Goal: Transaction & Acquisition: Purchase product/service

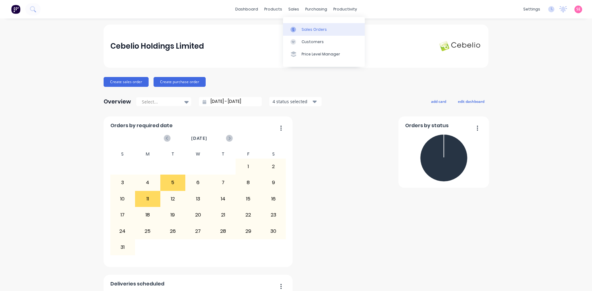
click at [304, 27] on div "Sales Orders" at bounding box center [314, 30] width 25 height 6
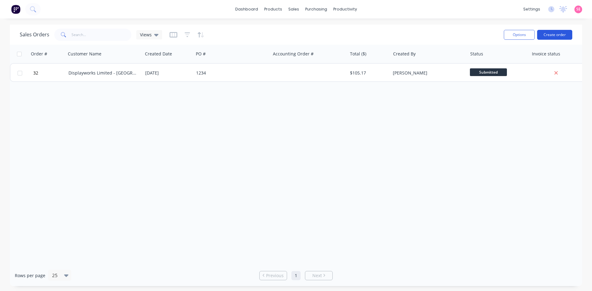
click at [548, 37] on button "Create order" at bounding box center [554, 35] width 35 height 10
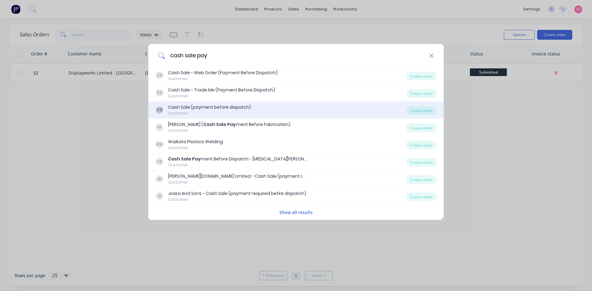
type input "cash sale pay"
click at [247, 105] on div "Cash Sale (payment before dispatch)" at bounding box center [209, 107] width 83 height 6
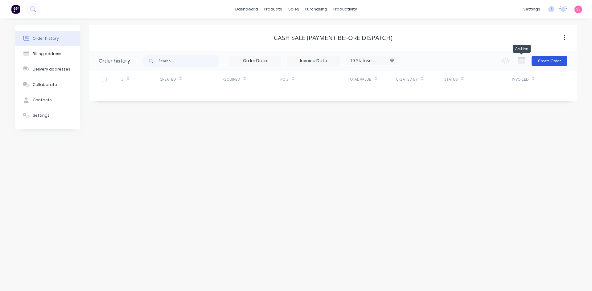
click at [543, 62] on button "Create Order" at bounding box center [550, 61] width 36 height 10
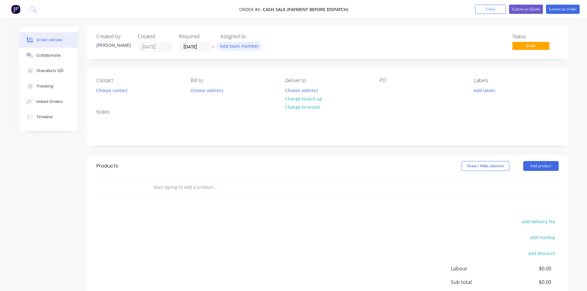
click at [232, 46] on button "Add team member" at bounding box center [239, 46] width 45 height 8
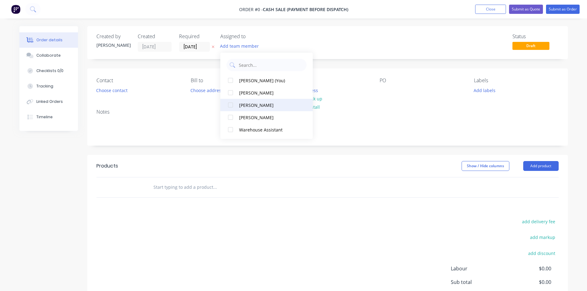
click at [230, 106] on div at bounding box center [230, 105] width 12 height 12
click at [272, 178] on div "Order details Collaborate Checklists 0/0 Tracking Linked Orders Timeline Order …" at bounding box center [293, 183] width 561 height 315
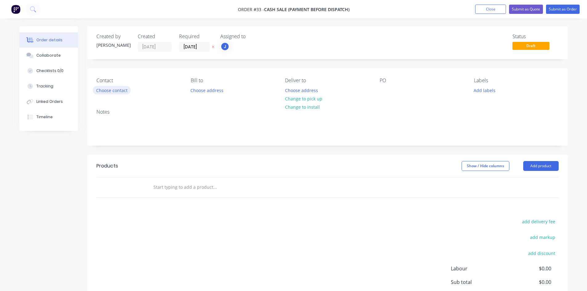
click at [118, 91] on button "Choose contact" at bounding box center [112, 90] width 38 height 8
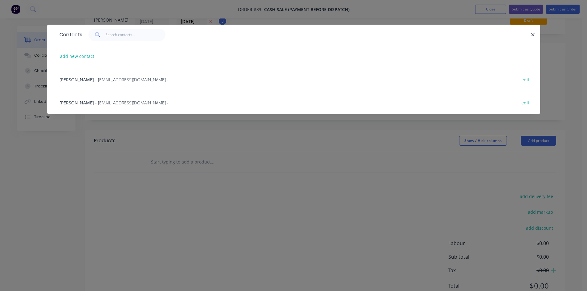
scroll to position [50, 0]
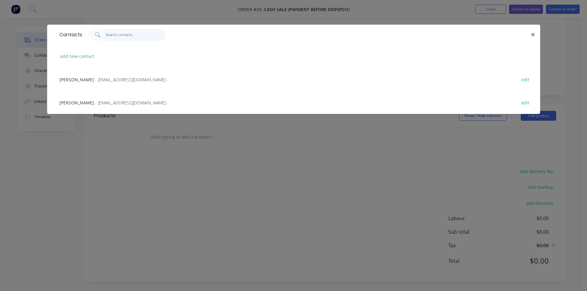
click at [127, 39] on input "text" at bounding box center [135, 35] width 60 height 12
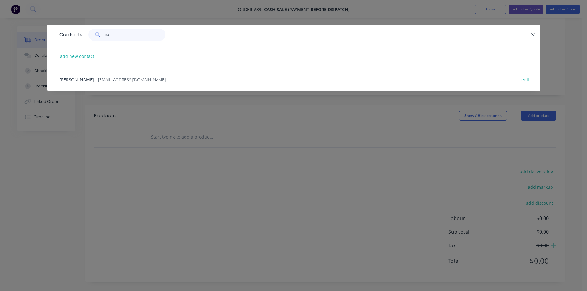
type input "c"
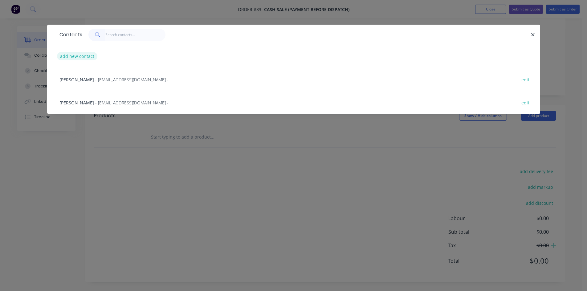
click at [85, 57] on button "add new contact" at bounding box center [77, 56] width 41 height 8
select select "NZ"
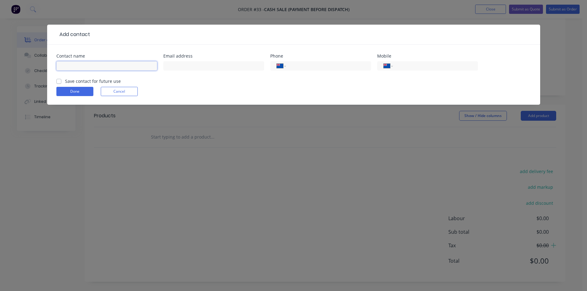
click at [120, 67] on input "text" at bounding box center [106, 65] width 101 height 9
type input "[PERSON_NAME]"
type input "[PERSON_NAME][EMAIL_ADDRESS][DOMAIN_NAME]"
click at [65, 83] on label "Save contact for future use" at bounding box center [93, 81] width 56 height 6
click at [60, 83] on input "Save contact for future use" at bounding box center [58, 81] width 5 height 6
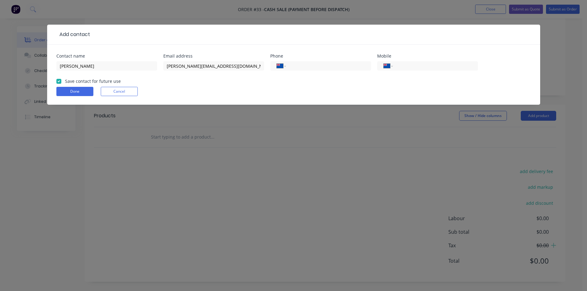
checkbox input "true"
click at [66, 92] on button "Done" at bounding box center [74, 91] width 37 height 9
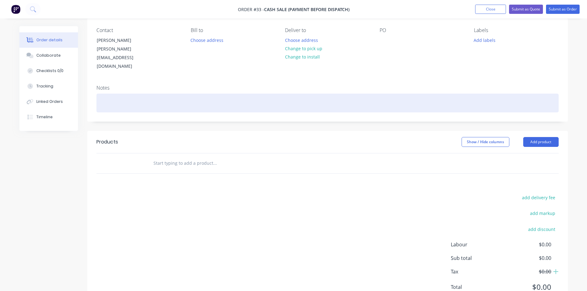
click at [120, 94] on div at bounding box center [328, 103] width 463 height 19
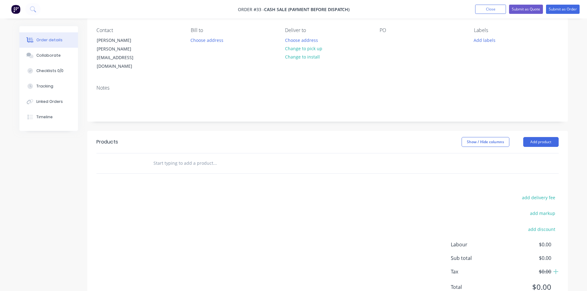
click at [196, 157] on input "text" at bounding box center [214, 163] width 123 height 12
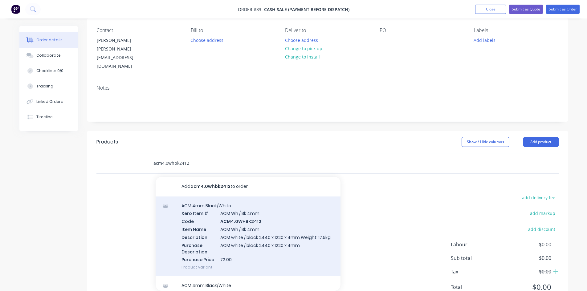
type input "acm4.0whbk2412"
click at [243, 204] on div "ACM 4mm Black/White Xero Item # ACM Wh / Bk 4mm Code ACM4.0WHBK2412 Item Name A…" at bounding box center [248, 237] width 185 height 80
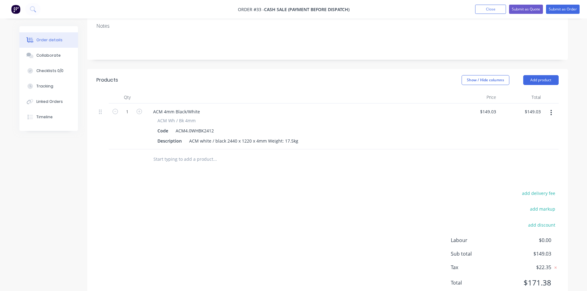
scroll to position [0, 0]
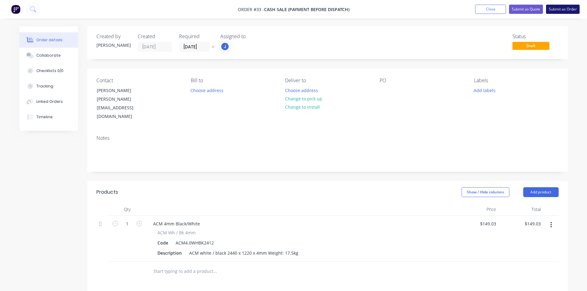
click at [555, 8] on button "Submit as Order" at bounding box center [563, 9] width 34 height 9
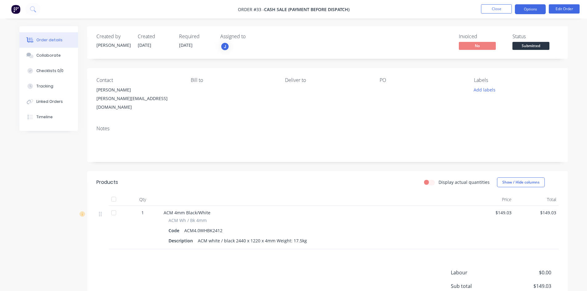
click at [530, 8] on button "Options" at bounding box center [530, 9] width 31 height 10
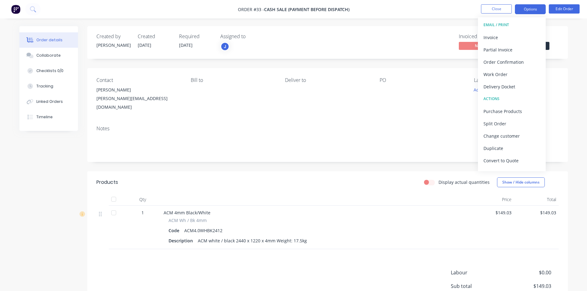
click at [530, 8] on button "Options" at bounding box center [530, 9] width 31 height 10
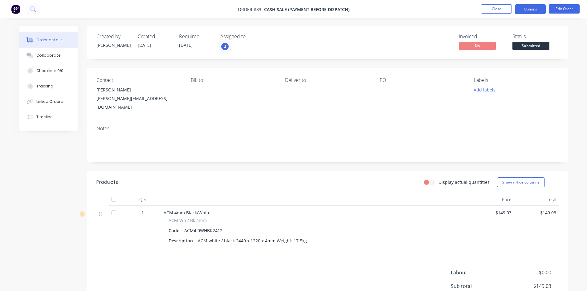
click at [530, 8] on button "Options" at bounding box center [530, 9] width 31 height 10
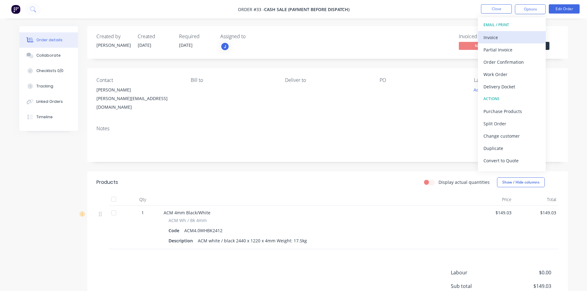
click at [504, 41] on div "Invoice" at bounding box center [512, 37] width 57 height 9
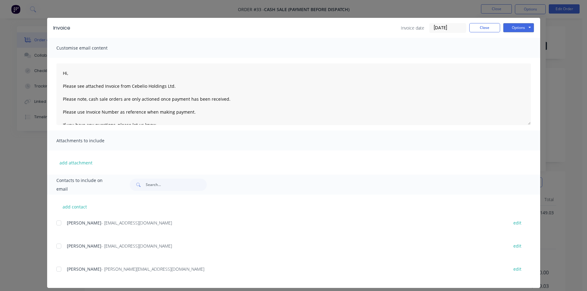
scroll to position [12, 0]
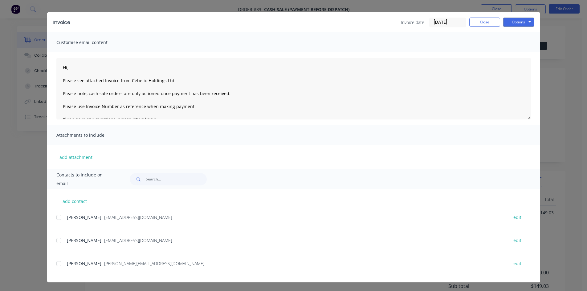
click at [56, 265] on div at bounding box center [59, 264] width 12 height 12
click at [59, 265] on div at bounding box center [59, 264] width 12 height 12
click at [172, 178] on input "text" at bounding box center [176, 179] width 61 height 12
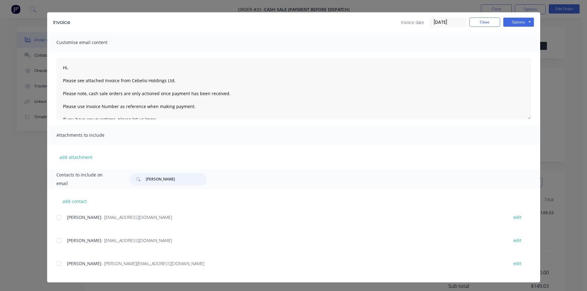
scroll to position [0, 0]
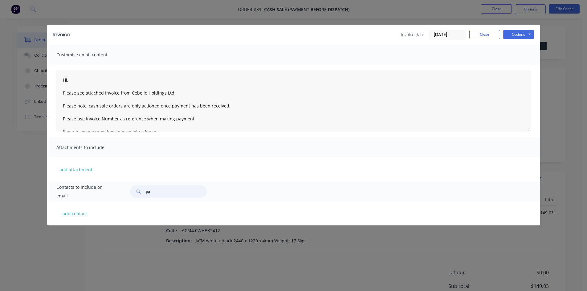
type input "p"
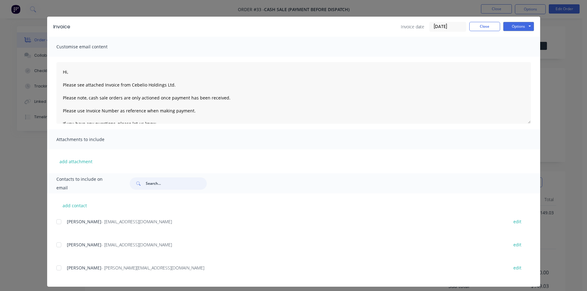
scroll to position [12, 0]
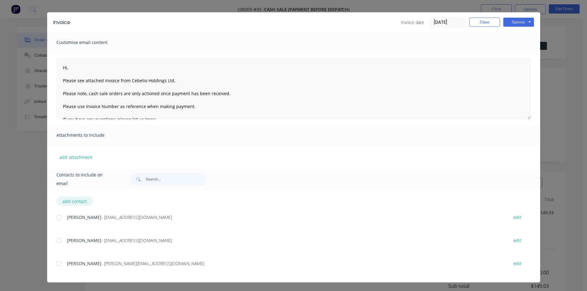
click at [74, 203] on button "add contact" at bounding box center [74, 201] width 37 height 9
select select "NZ"
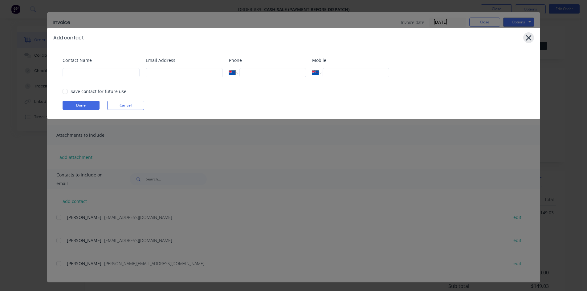
click at [532, 36] on div at bounding box center [529, 37] width 11 height 11
click at [530, 36] on icon at bounding box center [529, 38] width 6 height 9
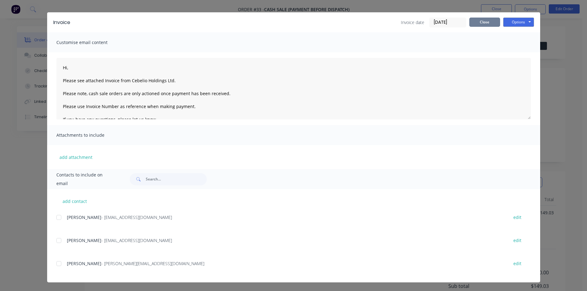
click at [476, 24] on button "Close" at bounding box center [485, 22] width 31 height 9
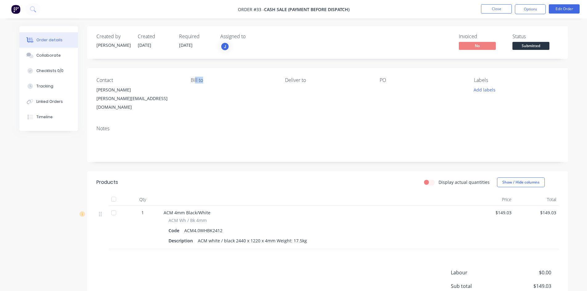
click at [210, 93] on div "Bill to" at bounding box center [233, 94] width 84 height 34
click at [199, 86] on div "Bill to" at bounding box center [233, 94] width 84 height 34
click at [210, 80] on div "Bill to" at bounding box center [233, 80] width 84 height 6
click at [560, 11] on button "Edit Order" at bounding box center [564, 8] width 31 height 9
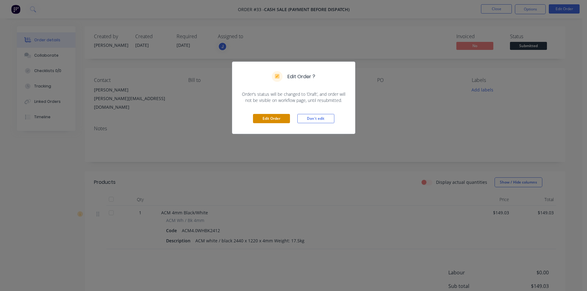
click at [279, 119] on button "Edit Order" at bounding box center [271, 118] width 37 height 9
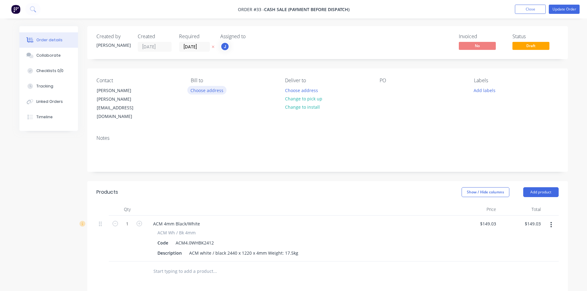
click at [211, 89] on button "Choose address" at bounding box center [206, 90] width 39 height 8
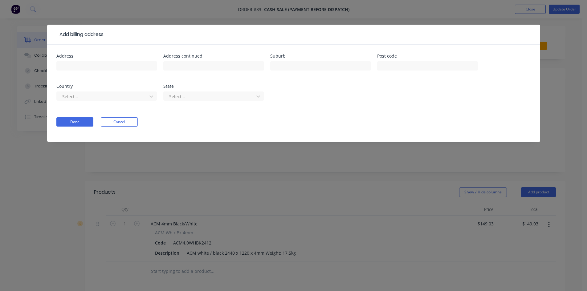
click at [120, 122] on button "Cancel" at bounding box center [119, 121] width 37 height 9
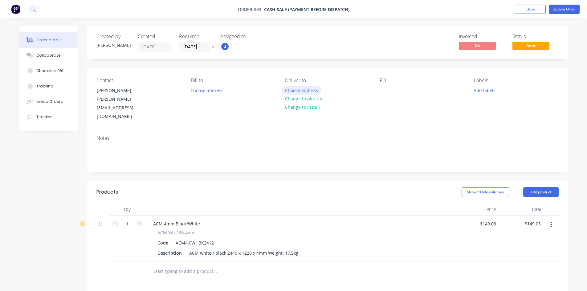
click at [307, 91] on button "Choose address" at bounding box center [301, 90] width 39 height 8
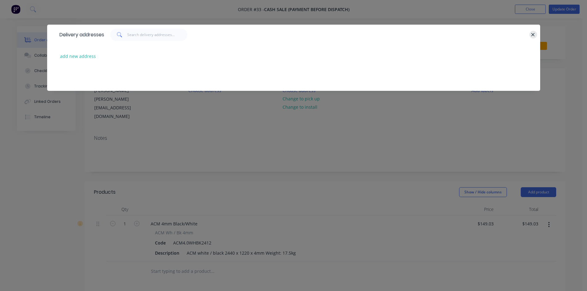
click at [533, 36] on icon "button" at bounding box center [533, 35] width 4 height 6
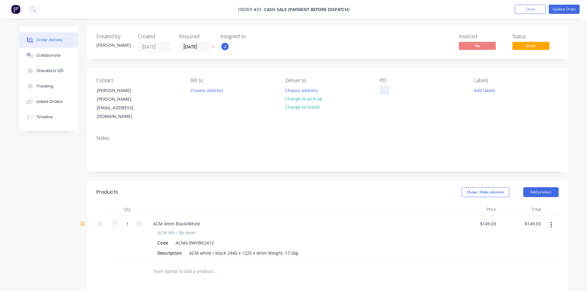
drag, startPoint x: 390, startPoint y: 84, endPoint x: 386, endPoint y: 89, distance: 6.2
click at [389, 85] on div "PO" at bounding box center [422, 99] width 84 height 43
click at [386, 89] on div at bounding box center [385, 90] width 10 height 9
click at [308, 91] on button "Choose address" at bounding box center [301, 90] width 39 height 8
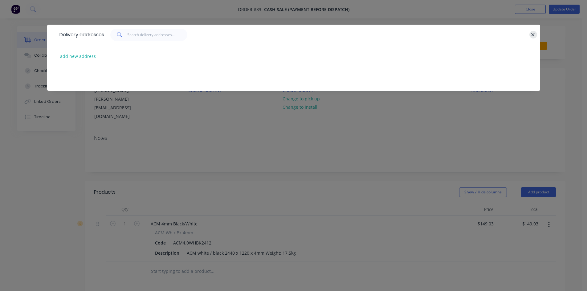
click at [533, 35] on icon "button" at bounding box center [533, 35] width 4 height 6
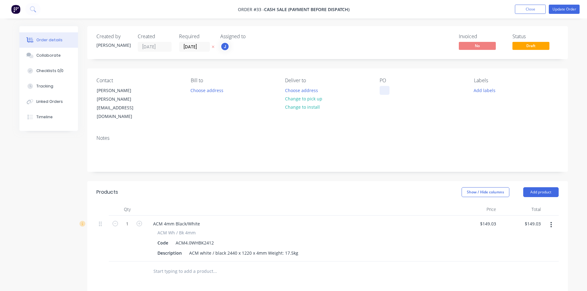
click at [381, 93] on div at bounding box center [385, 90] width 10 height 9
click at [385, 87] on div at bounding box center [385, 90] width 10 height 9
click at [484, 113] on div "Contact [PERSON_NAME] [PERSON_NAME][EMAIL_ADDRESS][DOMAIN_NAME] Bill to Choose …" at bounding box center [327, 99] width 481 height 62
click at [484, 89] on button "Add labels" at bounding box center [485, 90] width 28 height 8
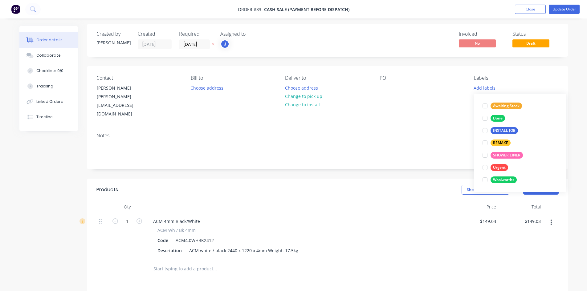
scroll to position [0, 0]
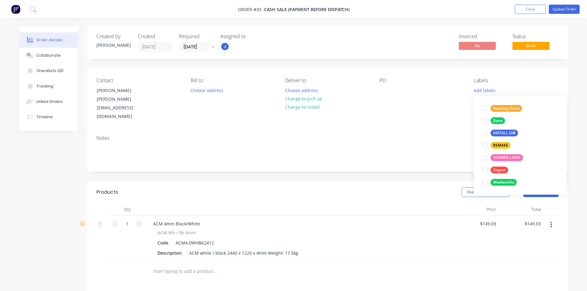
drag, startPoint x: 535, startPoint y: 83, endPoint x: 531, endPoint y: 84, distance: 4.1
click at [535, 83] on div "Labels" at bounding box center [516, 81] width 84 height 6
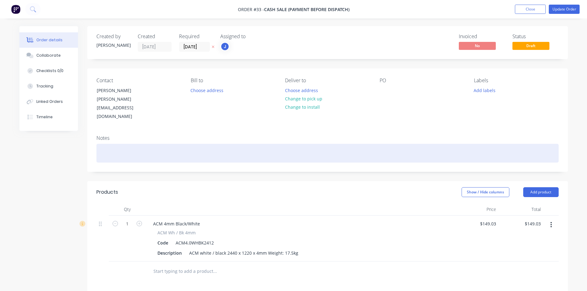
click at [117, 144] on div at bounding box center [328, 153] width 463 height 19
drag, startPoint x: 115, startPoint y: 137, endPoint x: 107, endPoint y: 136, distance: 7.7
click at [114, 144] on div at bounding box center [328, 153] width 463 height 19
drag, startPoint x: 104, startPoint y: 135, endPoint x: 197, endPoint y: 138, distance: 93.8
click at [197, 144] on div at bounding box center [328, 153] width 463 height 19
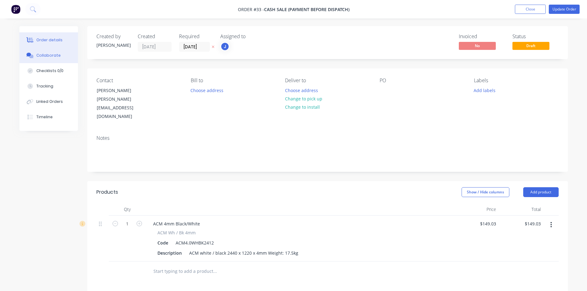
click at [54, 59] on button "Collaborate" at bounding box center [48, 55] width 59 height 15
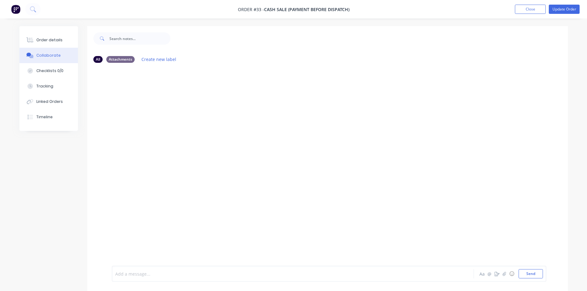
click at [184, 275] on div at bounding box center [276, 274] width 321 height 6
click at [39, 38] on div "Order details" at bounding box center [49, 40] width 26 height 6
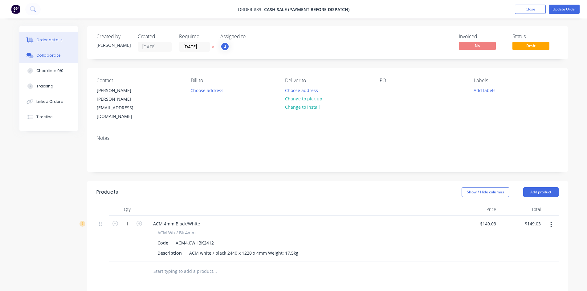
click at [39, 50] on button "Collaborate" at bounding box center [48, 55] width 59 height 15
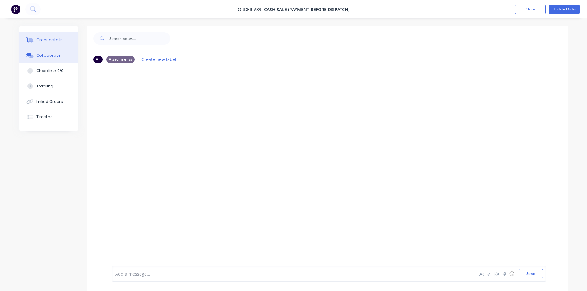
click at [46, 41] on div "Order details" at bounding box center [49, 40] width 26 height 6
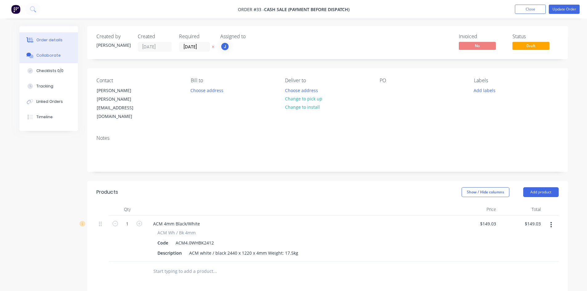
click at [50, 56] on div "Collaborate" at bounding box center [48, 56] width 24 height 6
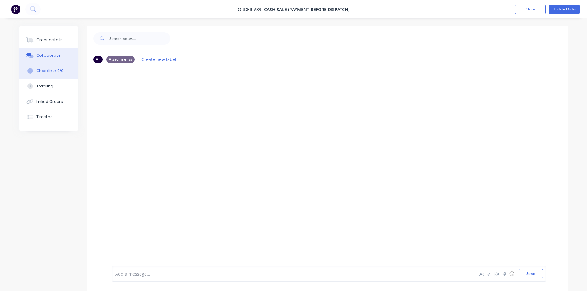
click at [57, 72] on div "Checklists 0/0" at bounding box center [49, 71] width 27 height 6
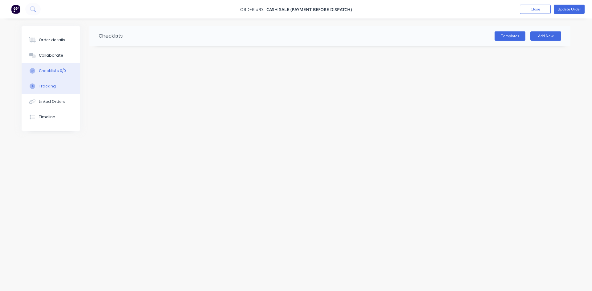
click at [55, 52] on button "Collaborate" at bounding box center [51, 55] width 59 height 15
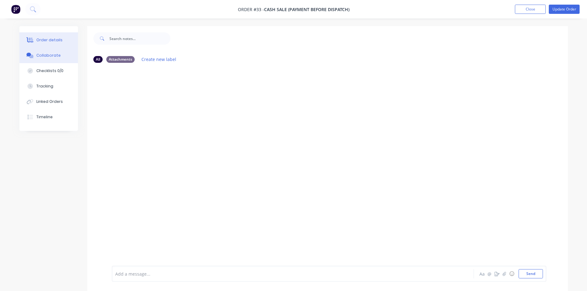
click at [50, 37] on div "Order details" at bounding box center [49, 40] width 26 height 6
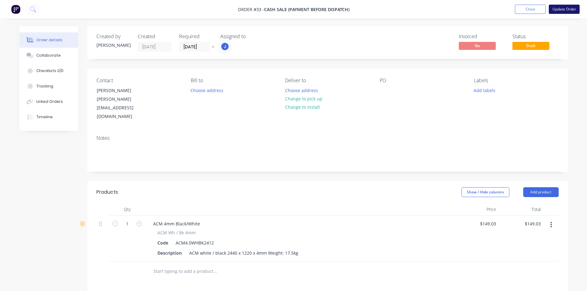
click at [578, 5] on button "Update Order" at bounding box center [564, 9] width 31 height 9
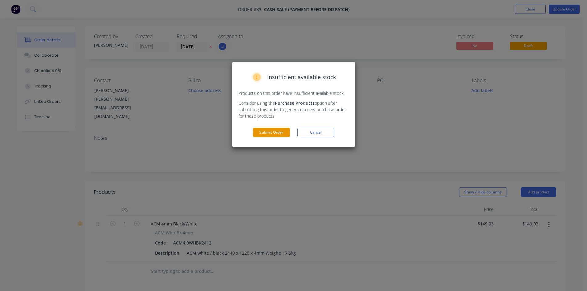
click at [276, 133] on button "Submit Order" at bounding box center [271, 132] width 37 height 9
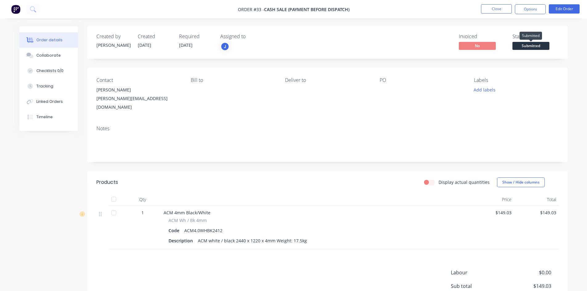
click at [540, 46] on span "Submitted" at bounding box center [531, 46] width 37 height 8
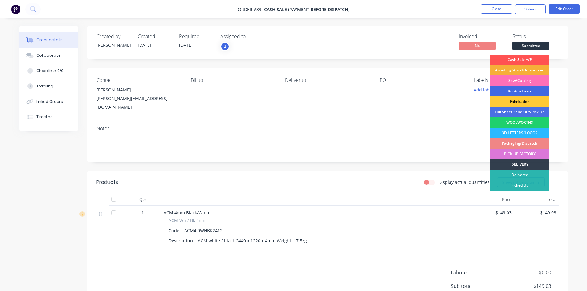
click at [527, 92] on div "Router/Laser" at bounding box center [520, 91] width 60 height 10
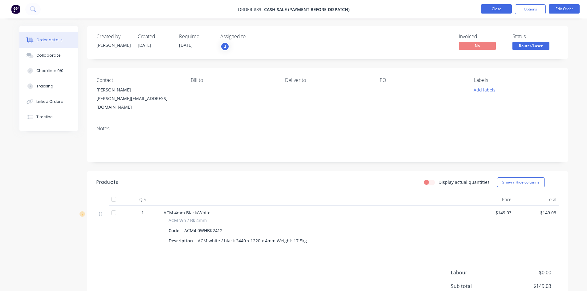
click at [498, 10] on button "Close" at bounding box center [496, 8] width 31 height 9
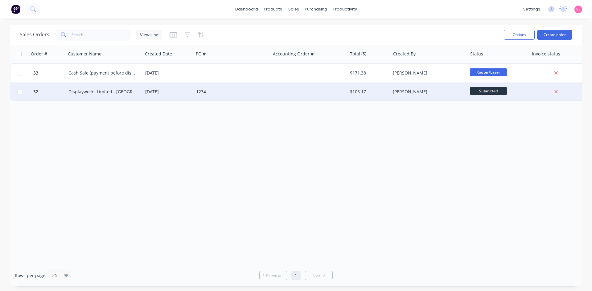
click at [507, 92] on div "Submitted" at bounding box center [497, 91] width 54 height 9
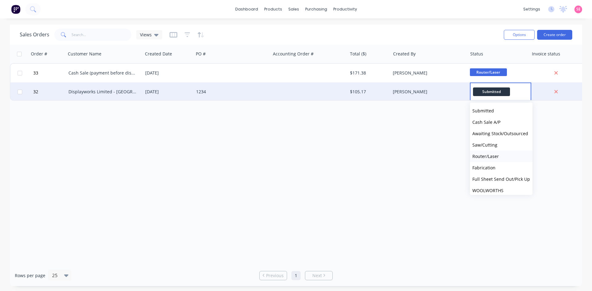
click at [500, 156] on button "Router/Laser" at bounding box center [501, 156] width 63 height 11
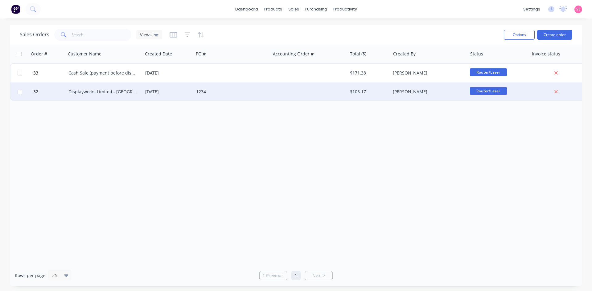
click at [500, 157] on div "Order # Customer Name Created Date PO # Accounting Order # Total ($) Created By…" at bounding box center [296, 155] width 572 height 220
click at [308, 32] on div "Sales Orders" at bounding box center [316, 30] width 25 height 6
click at [355, 27] on div "Workflow" at bounding box center [356, 30] width 19 height 6
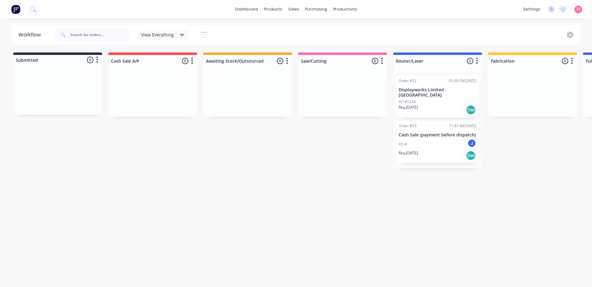
click at [434, 90] on p "Displayworks Limited - [GEOGRAPHIC_DATA]" at bounding box center [438, 92] width 78 height 10
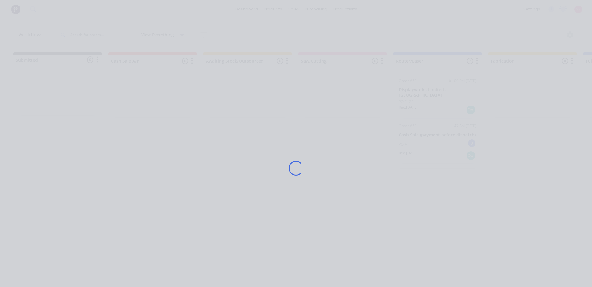
click at [434, 90] on div "Loading..." at bounding box center [295, 168] width 493 height 287
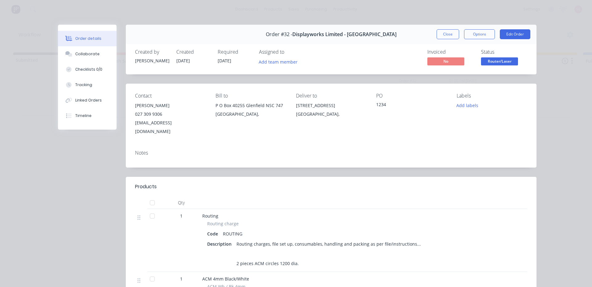
click at [439, 38] on button "Close" at bounding box center [448, 34] width 23 height 10
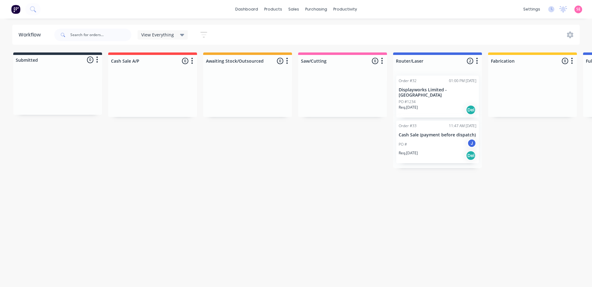
click at [422, 88] on p "Displayworks Limited - [GEOGRAPHIC_DATA]" at bounding box center [438, 92] width 78 height 10
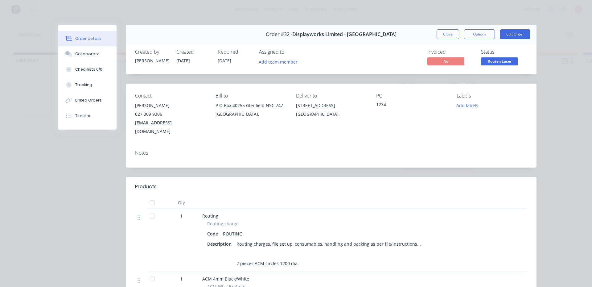
click at [442, 40] on div "Order #32 - Displayworks Limited - [GEOGRAPHIC_DATA] Close Options Edit Order" at bounding box center [331, 34] width 411 height 19
click at [442, 38] on button "Close" at bounding box center [448, 34] width 23 height 10
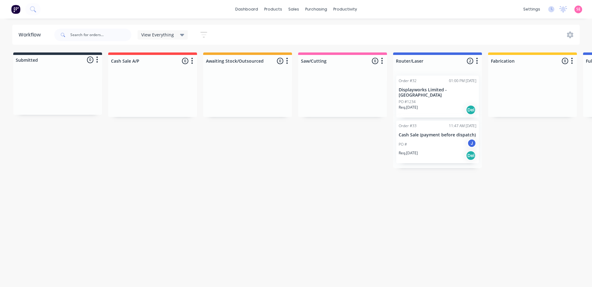
click at [431, 138] on div "PO # J" at bounding box center [438, 144] width 78 height 12
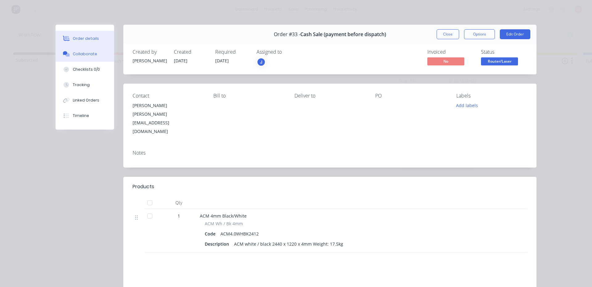
click at [77, 49] on button "Collaborate" at bounding box center [85, 53] width 59 height 15
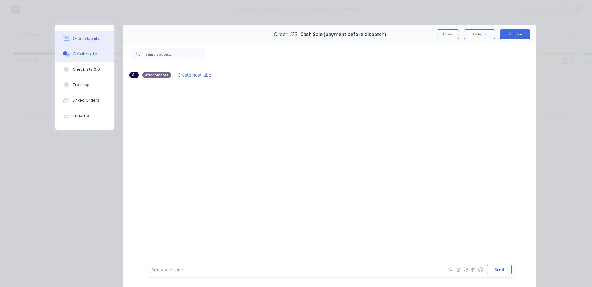
click at [84, 39] on div "Order details" at bounding box center [86, 39] width 26 height 6
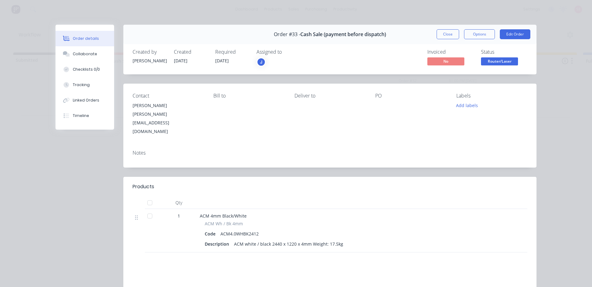
drag, startPoint x: 268, startPoint y: 234, endPoint x: 276, endPoint y: 231, distance: 7.8
click at [269, 234] on div "ACM 4mm Black/White ACM Wh / Bk 4mm Code ACM4.0WHBK2412 Description ACM white /…" at bounding box center [351, 230] width 308 height 43
click at [280, 239] on div "ACM white / black 2440 x 1220 x 4mm Weight: 17.5kg" at bounding box center [289, 243] width 114 height 9
click at [331, 239] on div "ACM white / black 2440 x 1220 x 4mm Weight: 17.5kg" at bounding box center [289, 243] width 114 height 9
drag, startPoint x: 338, startPoint y: 226, endPoint x: 344, endPoint y: 223, distance: 6.6
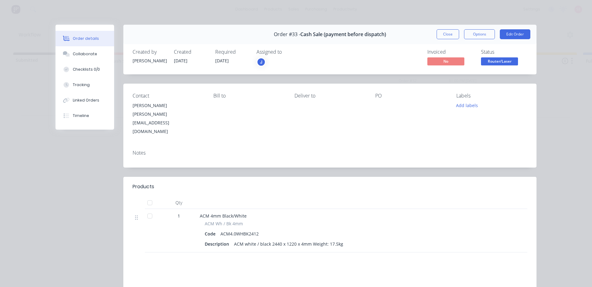
click at [339, 239] on div "ACM white / black 2440 x 1220 x 4mm Weight: 17.5kg" at bounding box center [289, 243] width 114 height 9
click at [509, 36] on button "Edit Order" at bounding box center [515, 34] width 31 height 10
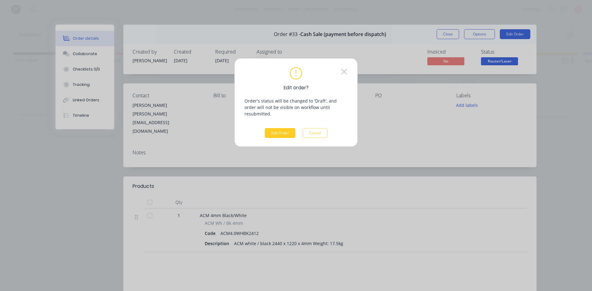
click at [268, 128] on button "Edit Order" at bounding box center [280, 133] width 31 height 10
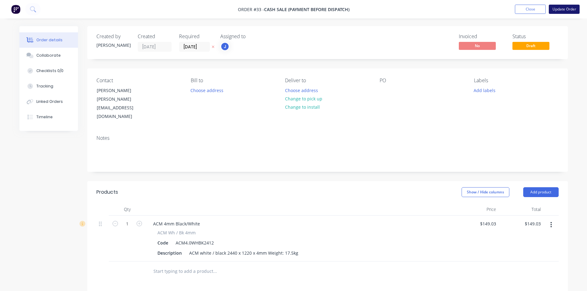
click at [558, 10] on button "Update Order" at bounding box center [564, 9] width 31 height 9
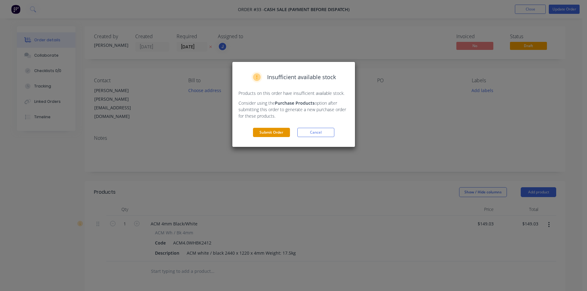
click at [278, 136] on button "Submit Order" at bounding box center [271, 132] width 37 height 9
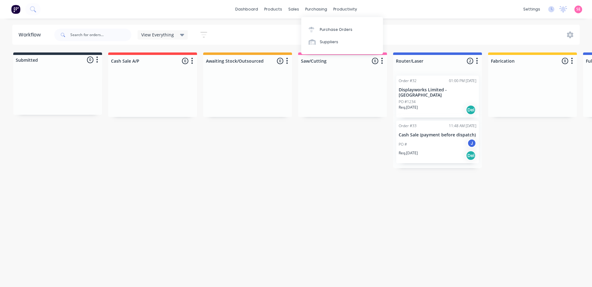
click at [311, 26] on link "Purchase Orders" at bounding box center [342, 29] width 82 height 12
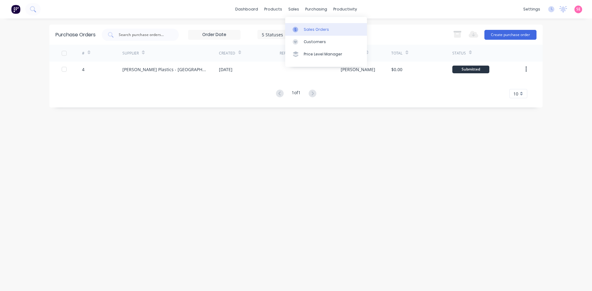
click at [300, 26] on link "Sales Orders" at bounding box center [326, 29] width 82 height 12
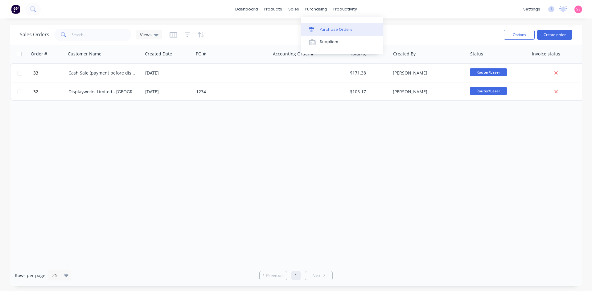
click at [307, 24] on link "Purchase Orders" at bounding box center [342, 29] width 82 height 12
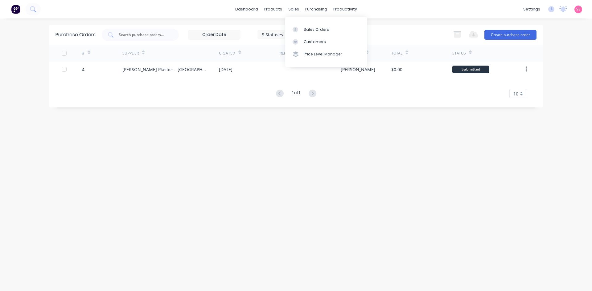
click at [298, 23] on div "Sales Orders Customers Price Level Manager" at bounding box center [326, 42] width 82 height 50
click at [300, 30] on div at bounding box center [297, 30] width 9 height 6
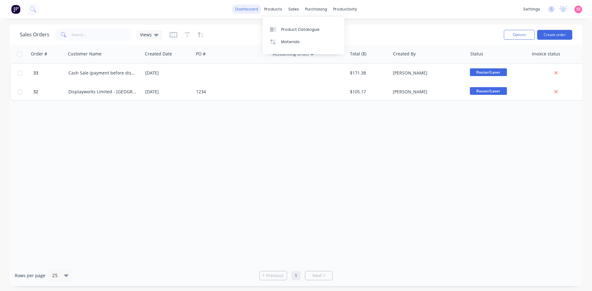
click at [257, 9] on link "dashboard" at bounding box center [246, 9] width 29 height 9
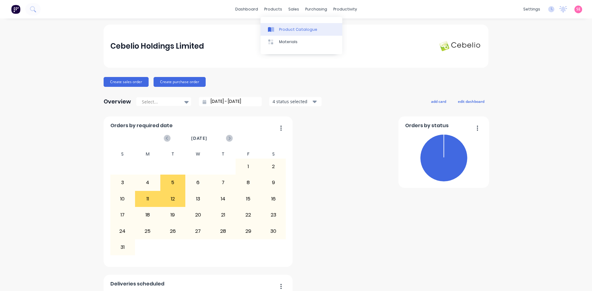
click at [285, 32] on div "Product Catalogue" at bounding box center [298, 30] width 38 height 6
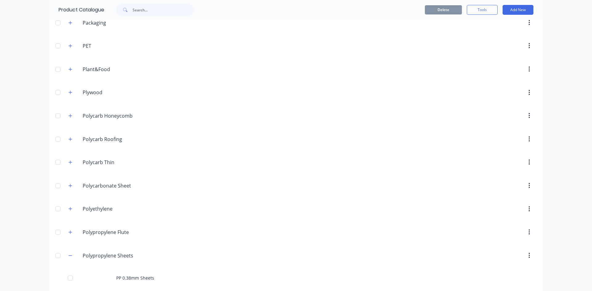
scroll to position [1449, 0]
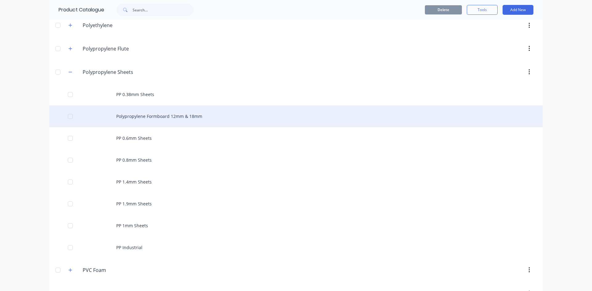
click at [152, 117] on div "Polypropylene Formboard 12mm & 18mm" at bounding box center [295, 116] width 493 height 22
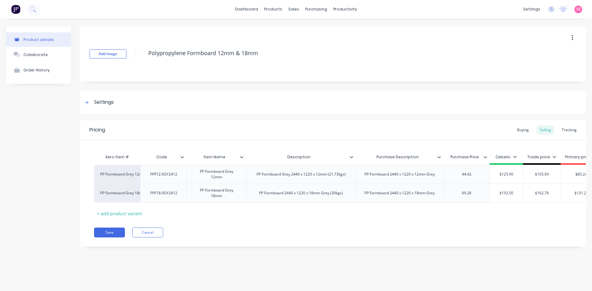
scroll to position [0, 51]
